Goal: Task Accomplishment & Management: Manage account settings

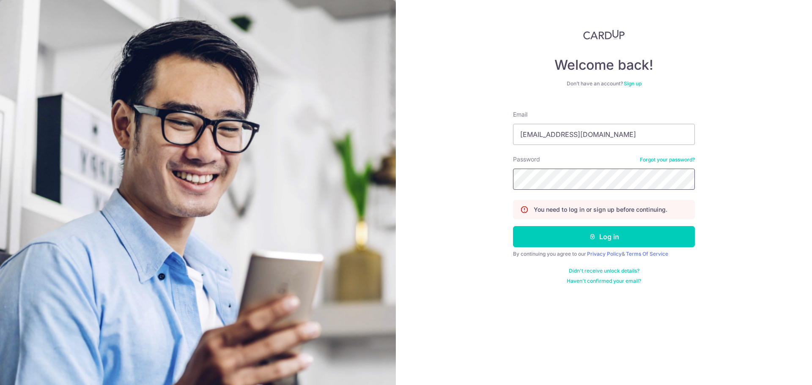
click at [513, 226] on button "Log in" at bounding box center [604, 236] width 182 height 21
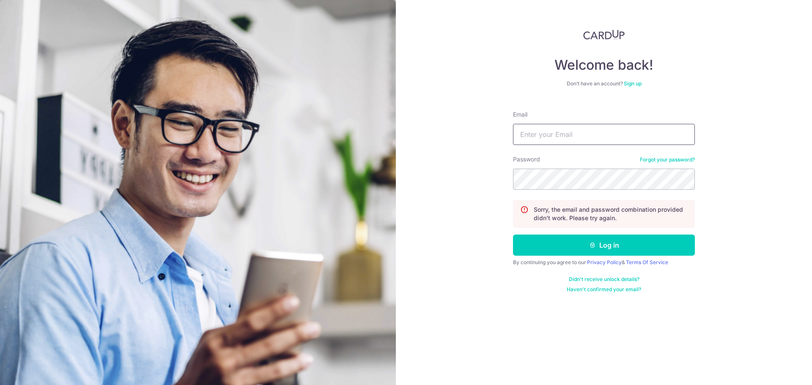
click at [585, 143] on input "Email" at bounding box center [604, 134] width 182 height 21
type input "liewjordan@gmail.com"
click at [513, 235] on button "Log in" at bounding box center [604, 245] width 182 height 21
click at [575, 139] on input "Email" at bounding box center [604, 134] width 182 height 21
type input "[EMAIL_ADDRESS][DOMAIN_NAME]"
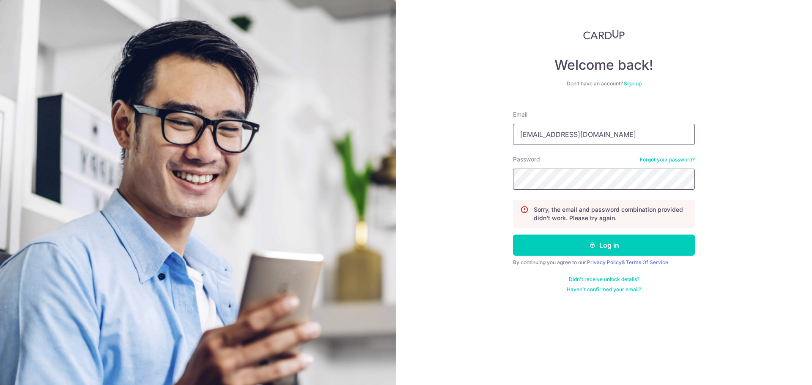
click at [513, 235] on button "Log in" at bounding box center [604, 245] width 182 height 21
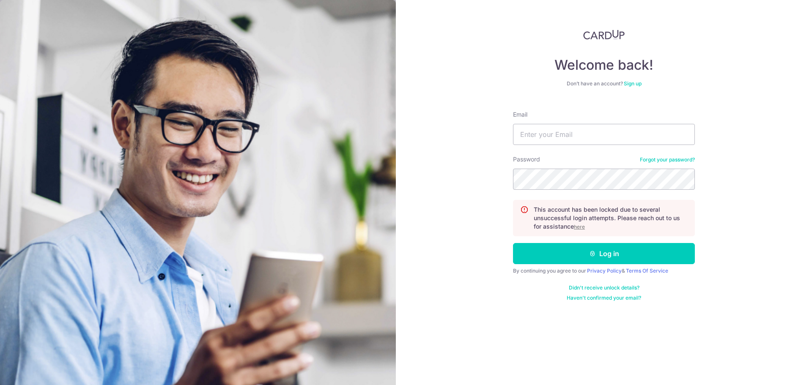
click at [580, 228] on u "here" at bounding box center [579, 227] width 11 height 6
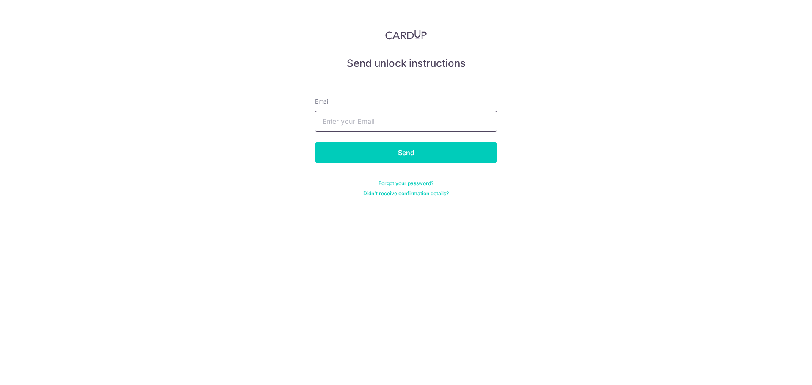
click at [372, 121] on input "text" at bounding box center [406, 121] width 182 height 21
type input "[EMAIL_ADDRESS][DOMAIN_NAME]"
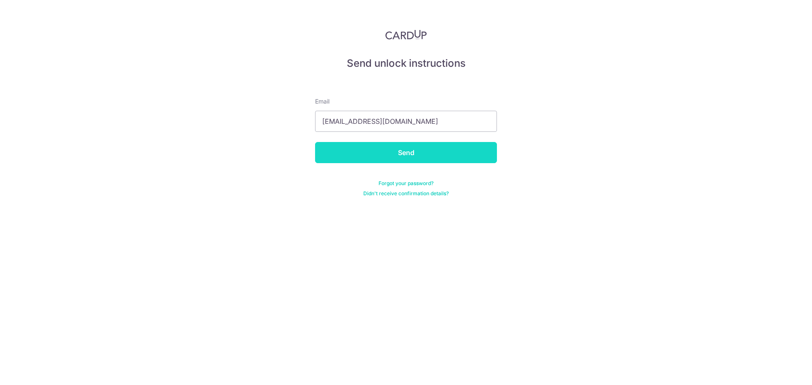
click at [376, 160] on input "Send" at bounding box center [406, 152] width 182 height 21
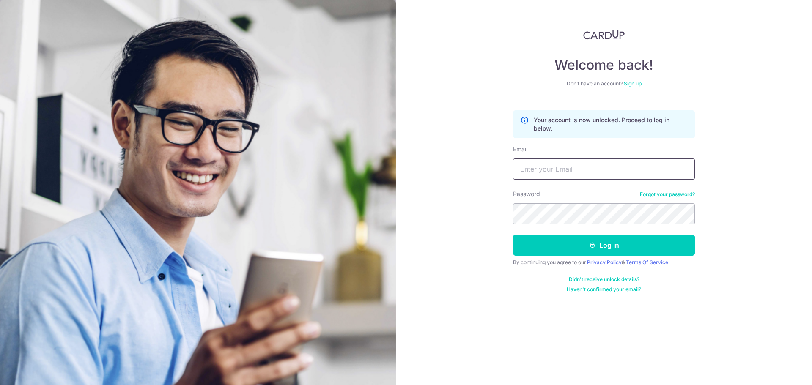
drag, startPoint x: 556, startPoint y: 174, endPoint x: 557, endPoint y: 178, distance: 4.7
click at [556, 174] on input "Email" at bounding box center [604, 168] width 182 height 21
type input "[EMAIL_ADDRESS][DOMAIN_NAME]"
click at [659, 196] on link "Forgot your password?" at bounding box center [666, 194] width 55 height 7
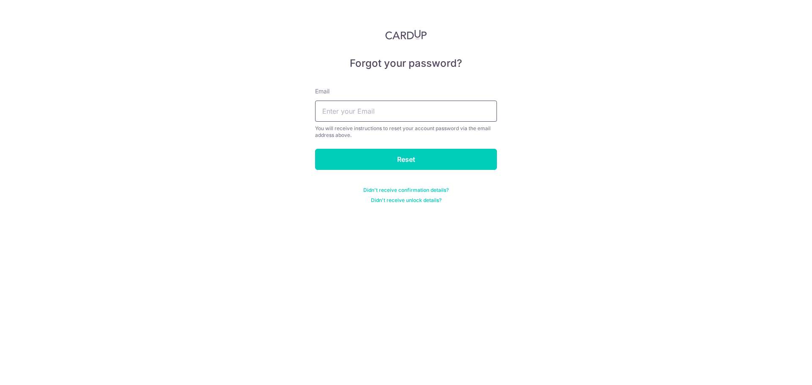
drag, startPoint x: 341, startPoint y: 112, endPoint x: 345, endPoint y: 118, distance: 6.7
click at [341, 112] on input "text" at bounding box center [406, 111] width 182 height 21
type input "liewjordan@gmail.com"
click at [380, 157] on input "Reset" at bounding box center [406, 159] width 182 height 21
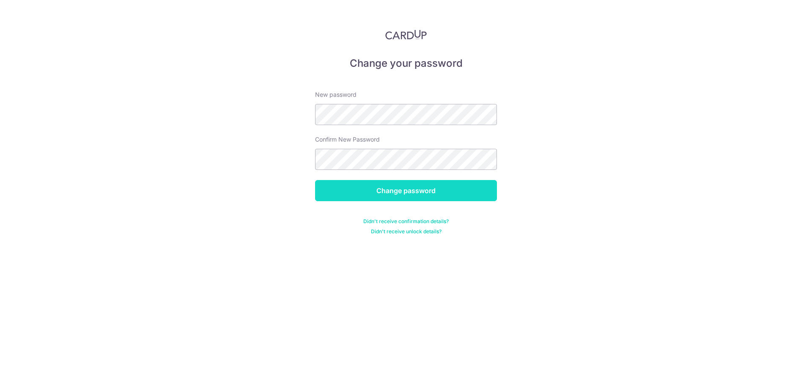
click at [431, 195] on input "Change password" at bounding box center [406, 190] width 182 height 21
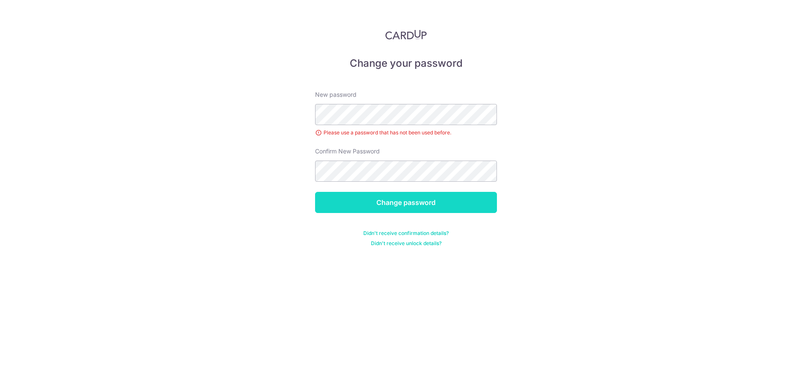
click at [438, 203] on input "Change password" at bounding box center [406, 202] width 182 height 21
click at [383, 204] on input "Change password" at bounding box center [406, 202] width 182 height 21
click at [403, 195] on input "Change password" at bounding box center [406, 202] width 182 height 21
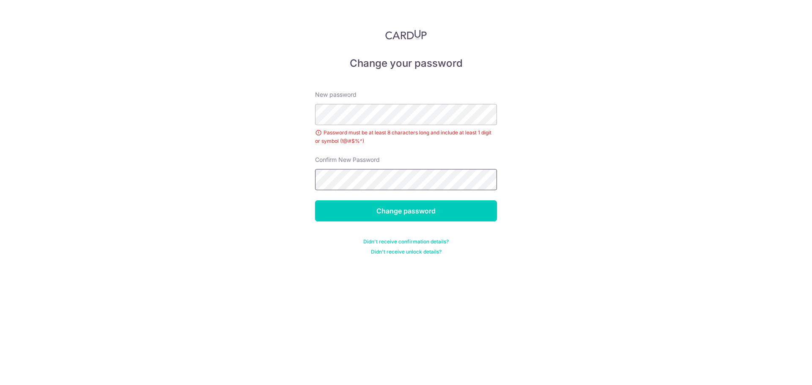
click at [315, 200] on input "Change password" at bounding box center [406, 210] width 182 height 21
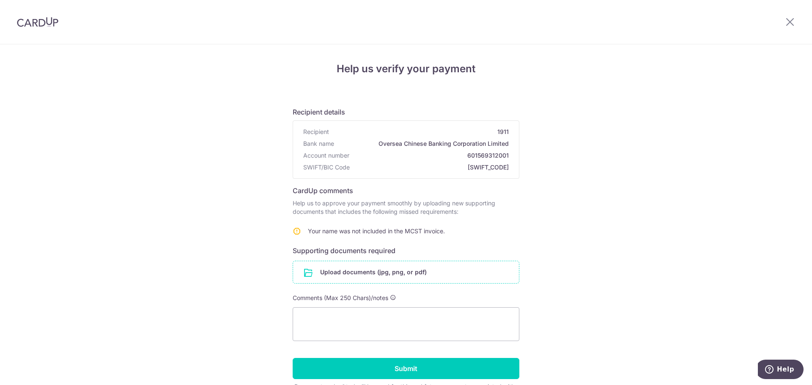
click at [414, 265] on input "file" at bounding box center [406, 272] width 226 height 22
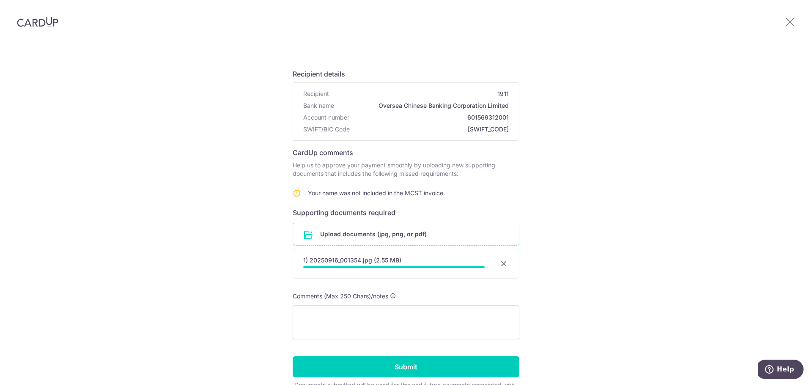
scroll to position [56, 0]
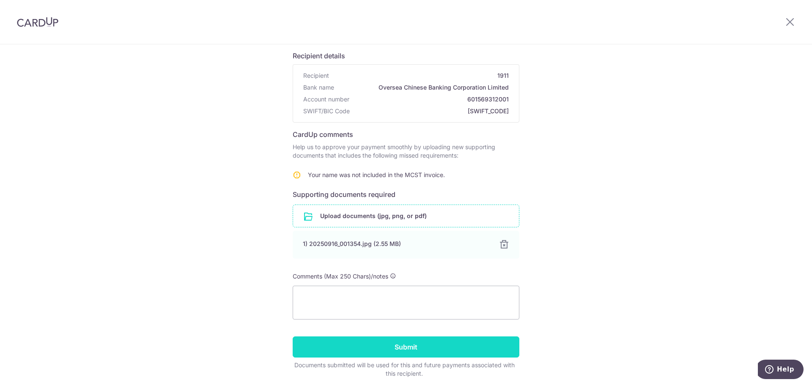
click at [489, 350] on input "Submit" at bounding box center [405, 346] width 227 height 21
